Goal: Task Accomplishment & Management: Use online tool/utility

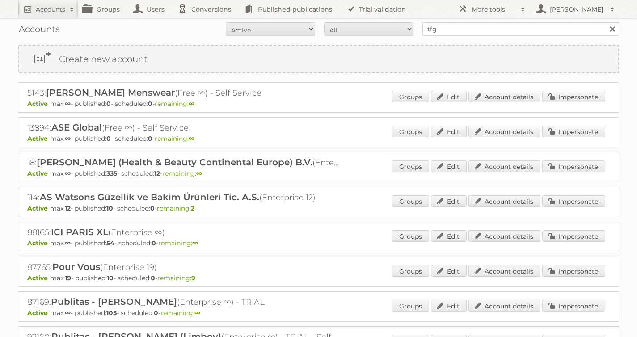
type input "tfg media"
click at [606, 22] on input "Search" at bounding box center [612, 28] width 13 height 13
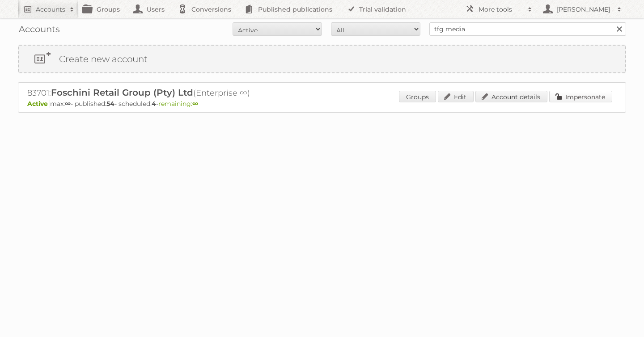
click at [588, 97] on link "Impersonate" at bounding box center [580, 97] width 63 height 12
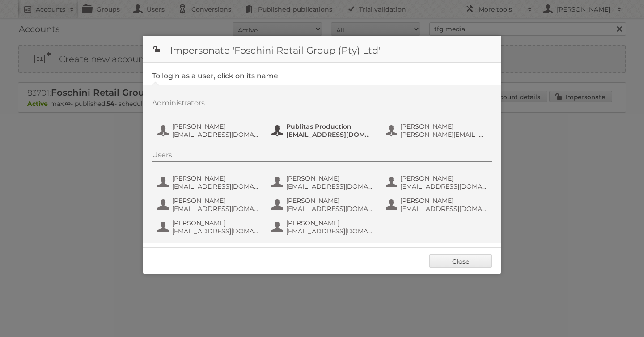
click at [326, 131] on span "[EMAIL_ADDRESS][DOMAIN_NAME]" at bounding box center [329, 135] width 87 height 8
